Goal: Information Seeking & Learning: Understand process/instructions

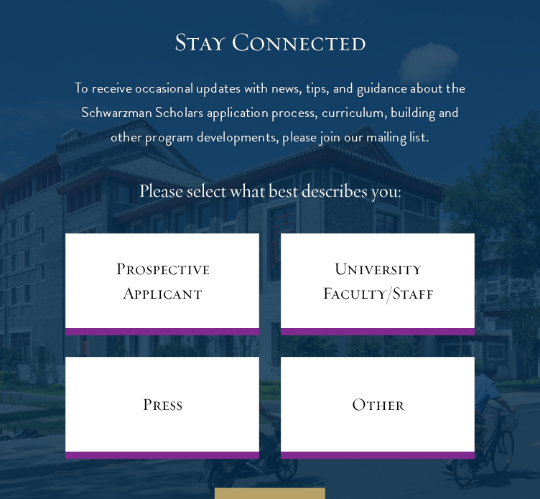
scroll to position [6512, 0]
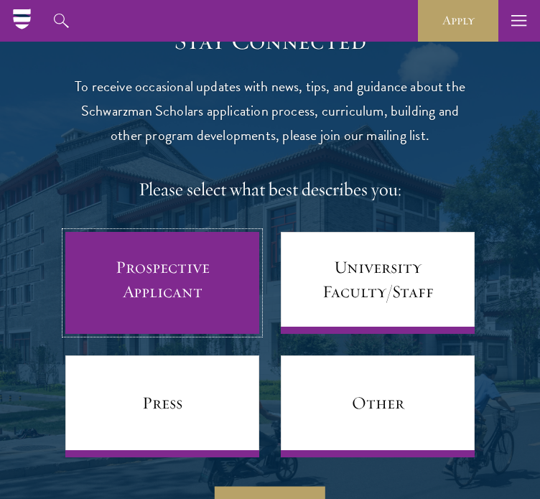
click at [194, 264] on link "Prospective Applicant" at bounding box center [162, 283] width 194 height 102
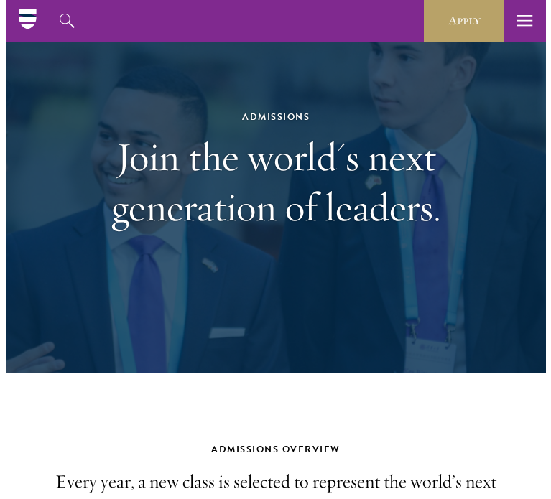
scroll to position [0, 0]
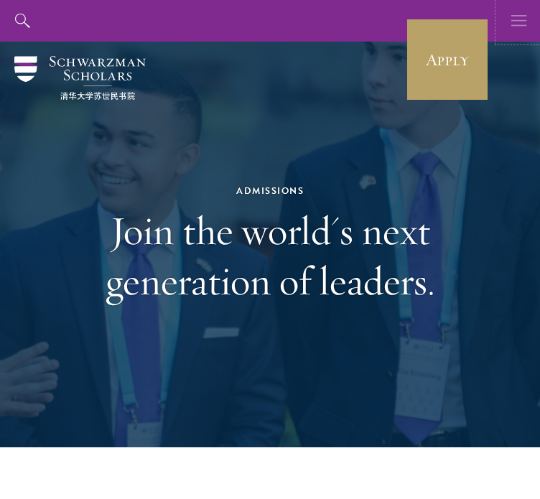
click at [515, 14] on icon "button" at bounding box center [519, 21] width 16 height 42
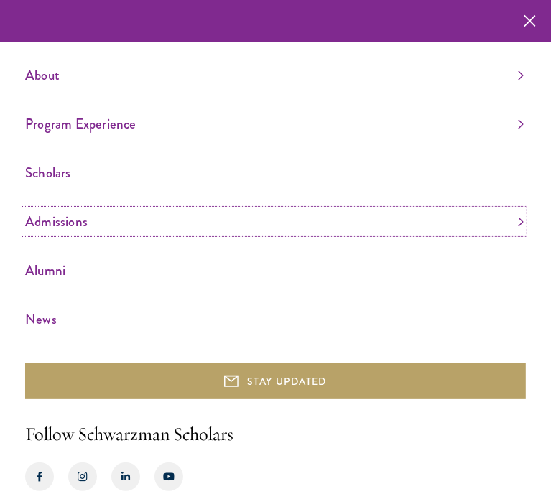
click at [72, 224] on link "Admissions" at bounding box center [274, 222] width 498 height 24
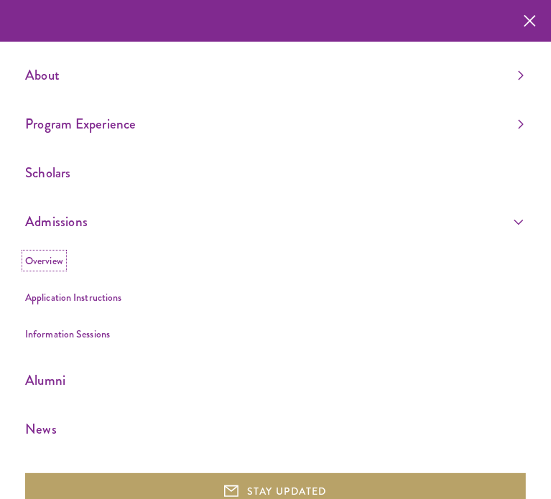
click at [41, 261] on link "Overview" at bounding box center [44, 261] width 38 height 14
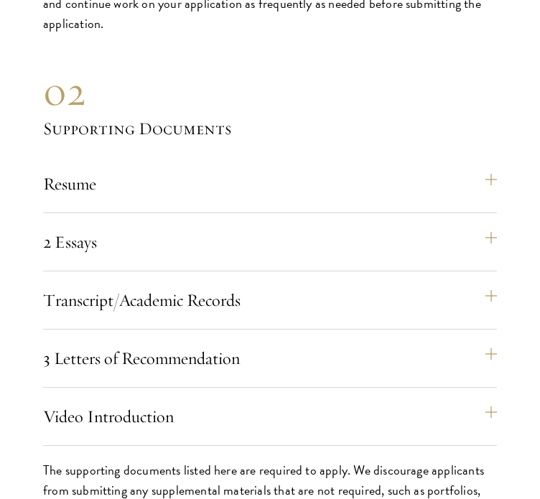
scroll to position [4928, 0]
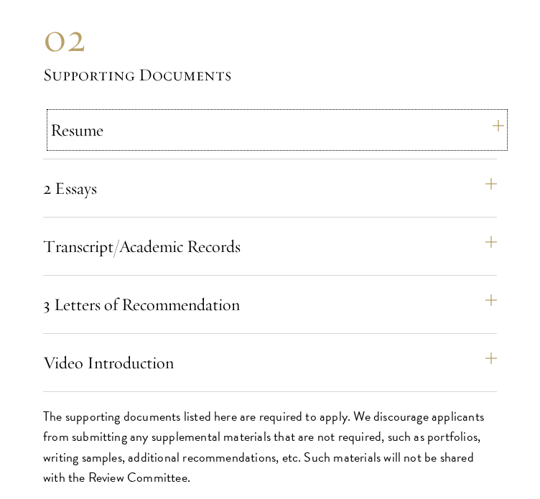
click at [390, 122] on button "Resume" at bounding box center [277, 130] width 454 height 34
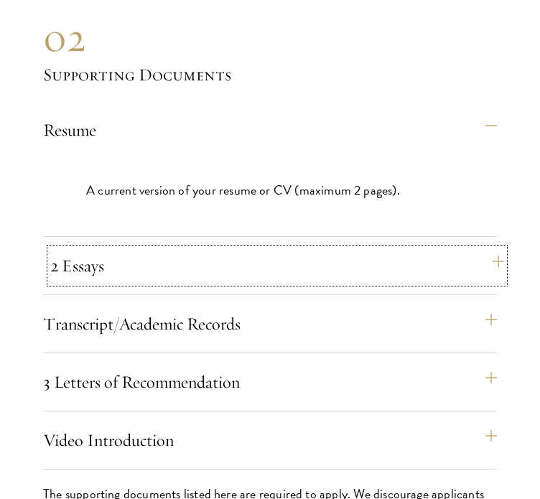
click at [338, 249] on button "2 Essays" at bounding box center [277, 265] width 454 height 34
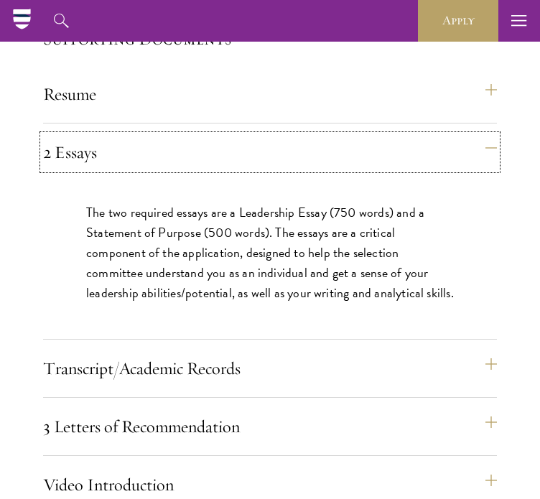
scroll to position [4965, 0]
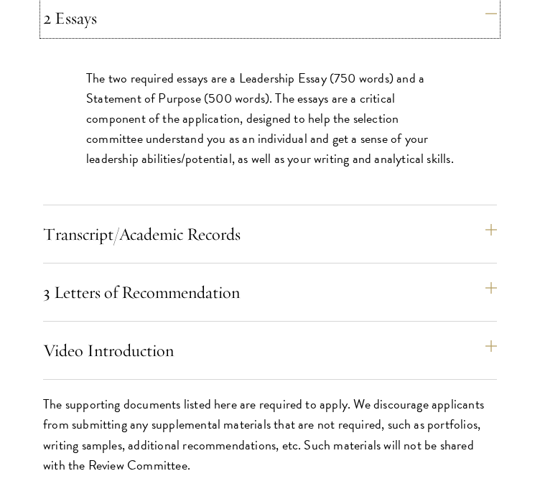
click at [43, 1] on button "2 Essays" at bounding box center [270, 18] width 454 height 34
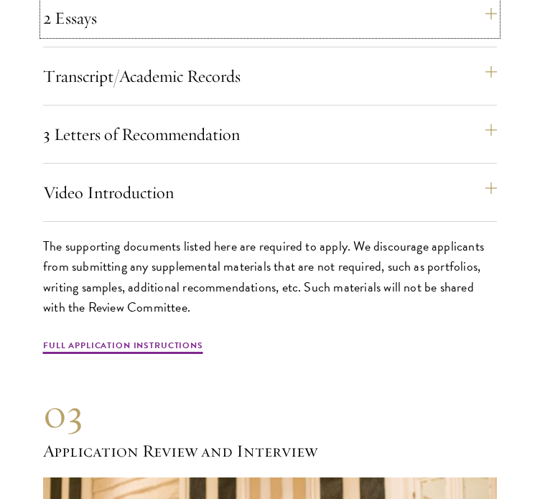
scroll to position [5100, 0]
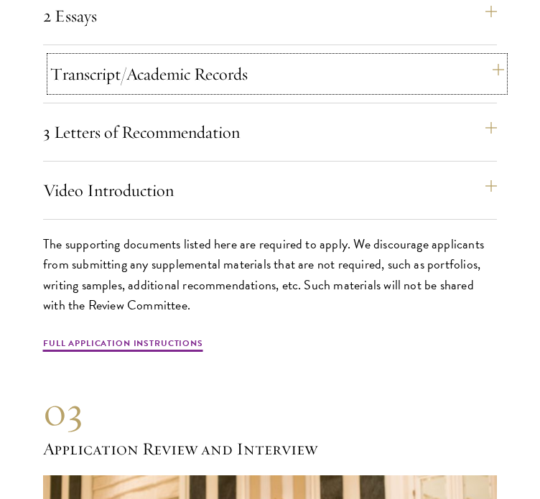
click at [259, 72] on button "Transcript/Academic Records" at bounding box center [277, 74] width 454 height 34
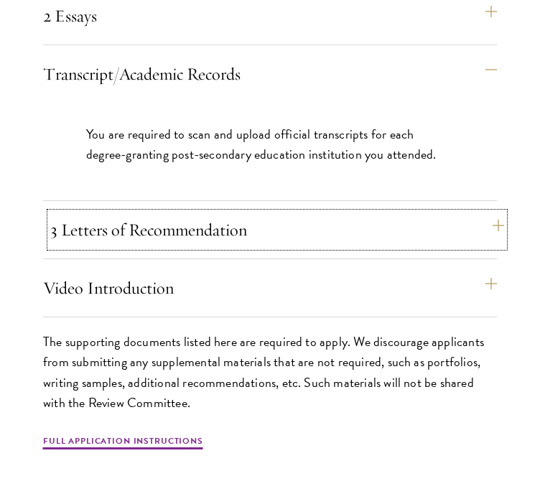
click at [89, 213] on button "3 Letters of Recommendation" at bounding box center [277, 230] width 454 height 34
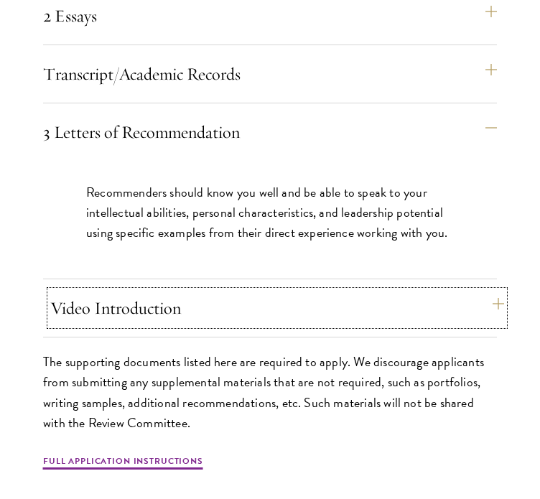
click at [55, 291] on button "Video Introduction" at bounding box center [277, 308] width 454 height 34
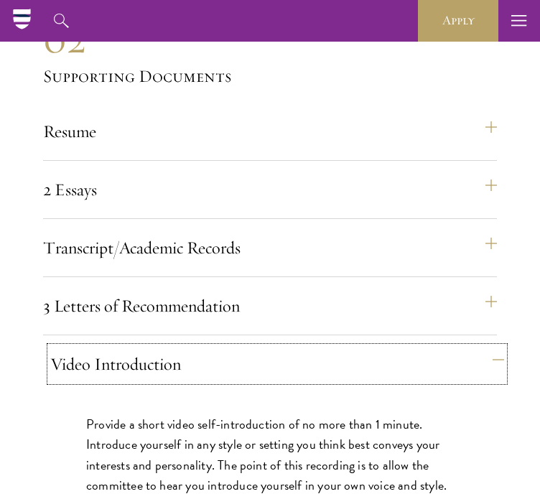
scroll to position [4924, 0]
